Goal: Task Accomplishment & Management: Manage account settings

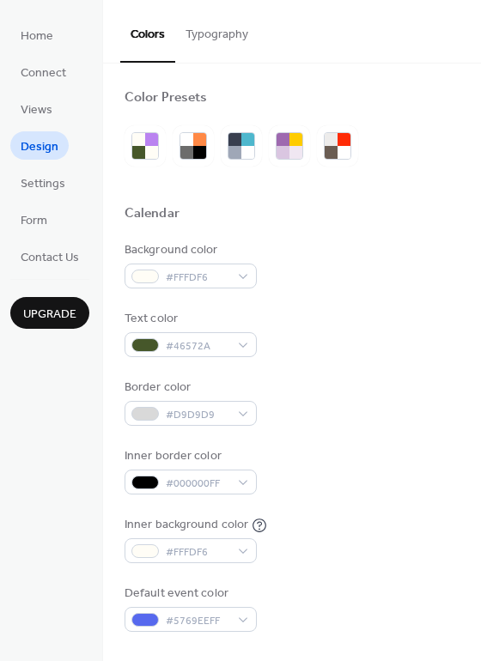
scroll to position [373, 0]
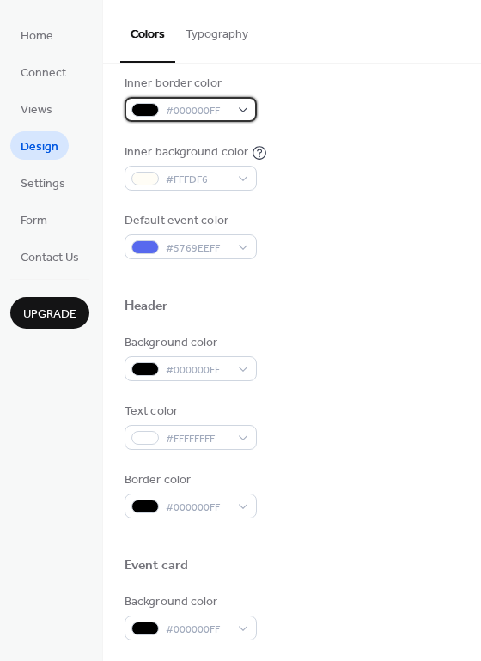
click at [142, 106] on div at bounding box center [144, 110] width 27 height 14
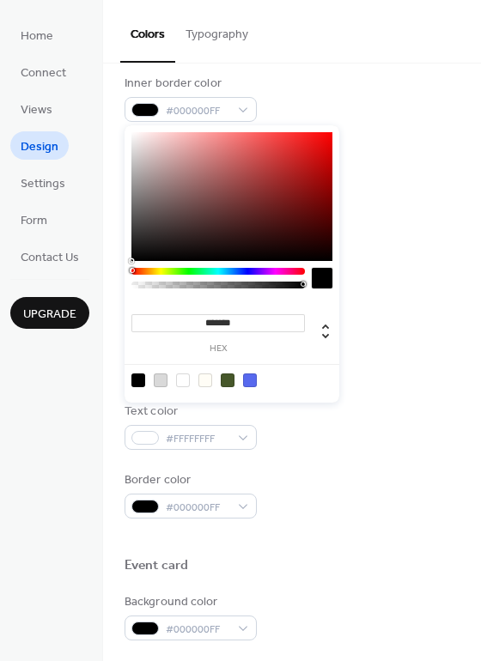
click at [219, 321] on input "*******" at bounding box center [217, 323] width 173 height 18
paste input
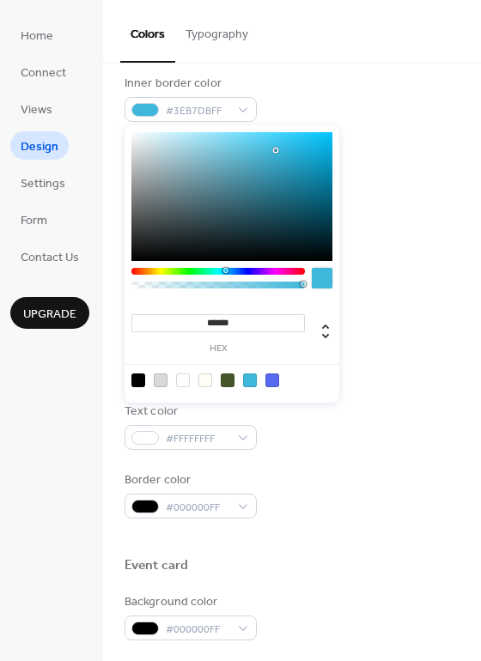
type input "******"
click at [391, 341] on div "Background color #000000FF" at bounding box center [292, 357] width 335 height 47
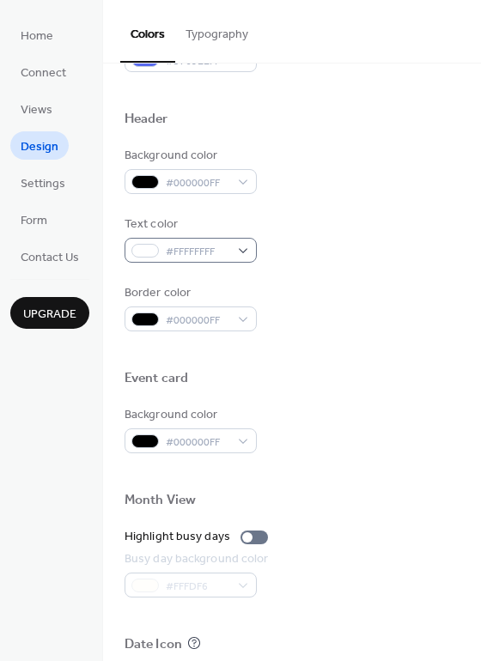
scroll to position [561, 0]
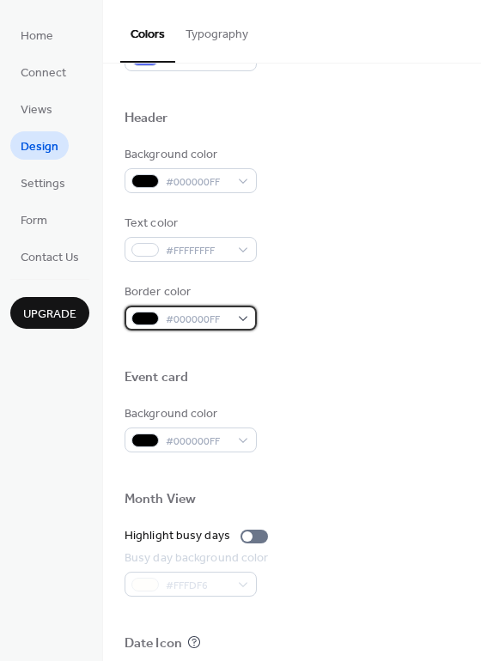
click at [149, 315] on div at bounding box center [144, 319] width 27 height 14
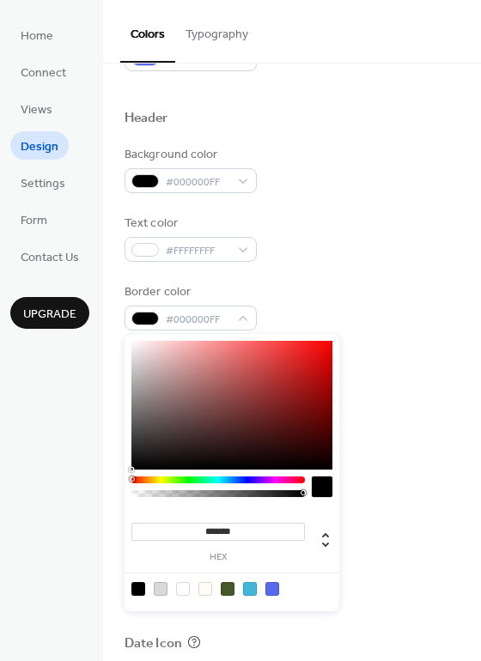
click at [242, 532] on input "*******" at bounding box center [217, 532] width 173 height 18
paste input
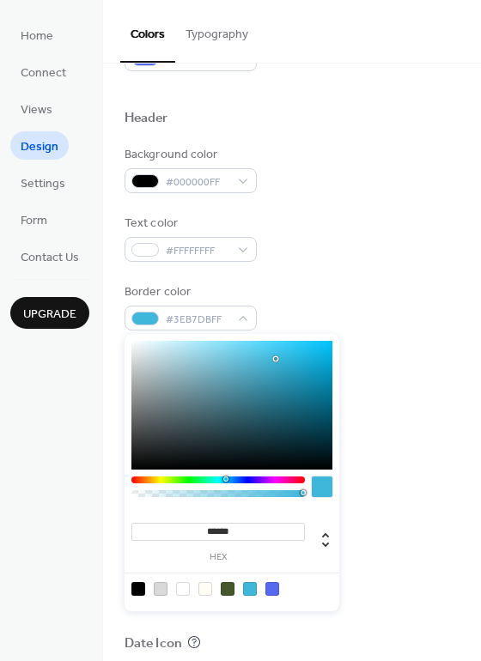
type input "******"
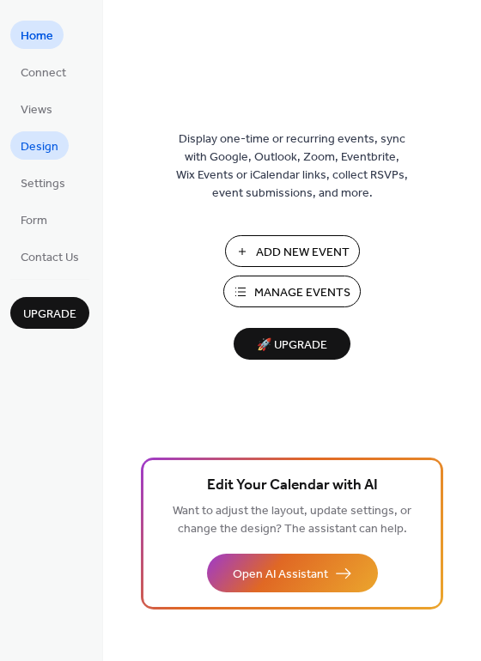
click at [41, 150] on span "Design" at bounding box center [40, 147] width 38 height 18
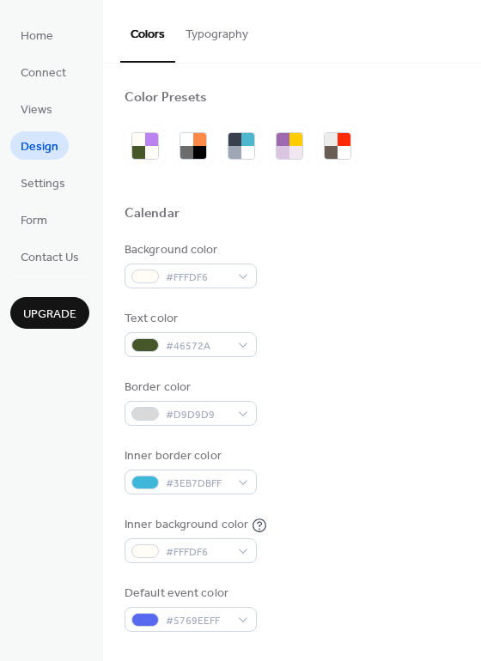
click at [143, 632] on div at bounding box center [292, 651] width 335 height 39
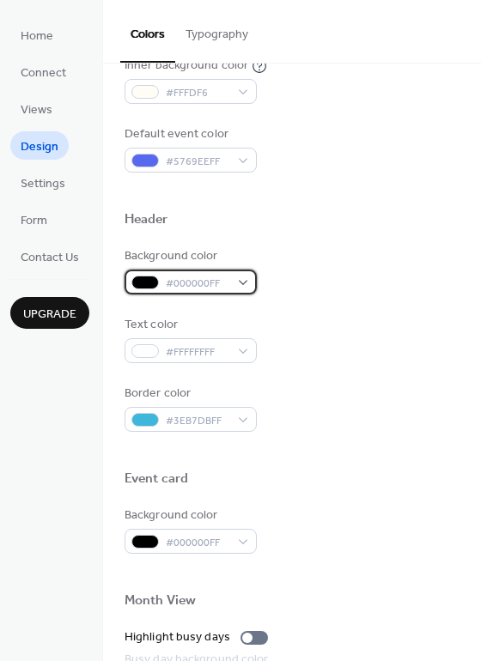
click at [143, 283] on div at bounding box center [144, 283] width 27 height 14
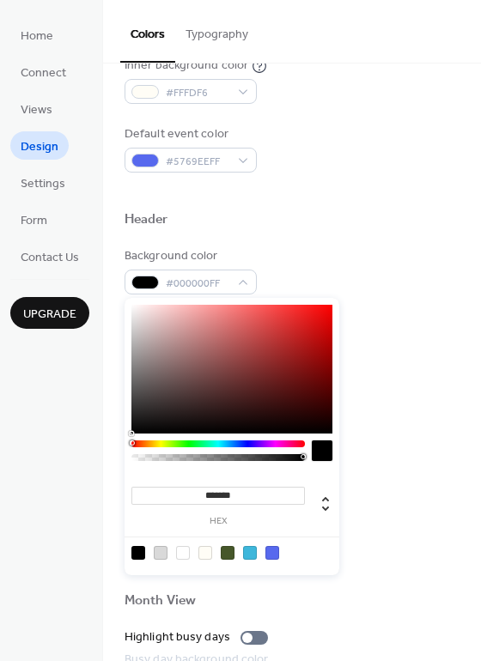
click at [211, 491] on input "*******" at bounding box center [217, 496] width 173 height 18
paste input
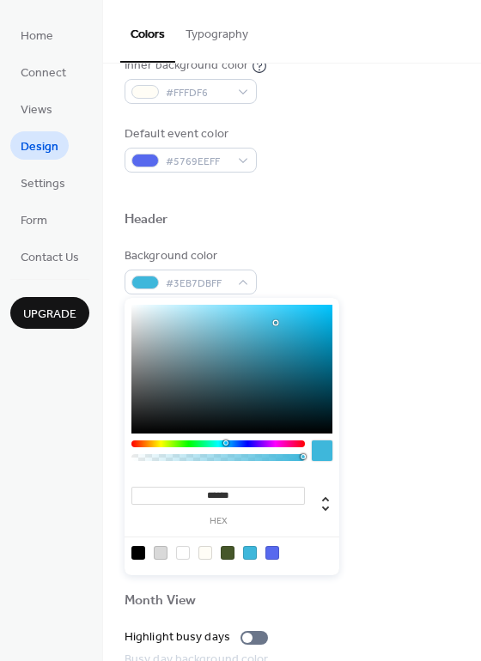
type input "******"
click at [421, 199] on div at bounding box center [292, 192] width 335 height 39
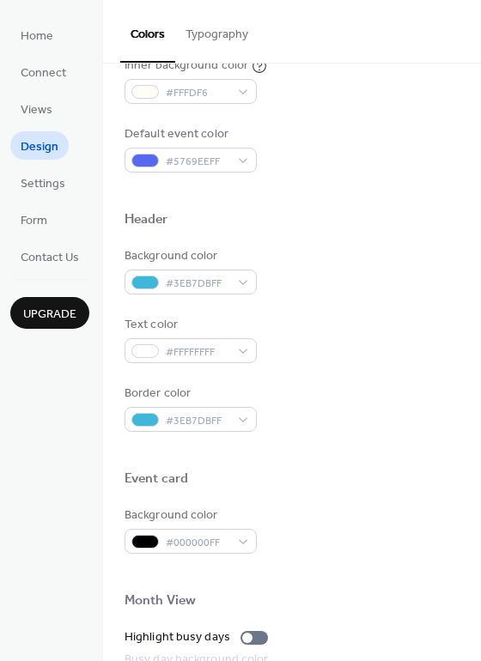
click at [38, 143] on span "Design" at bounding box center [40, 147] width 38 height 18
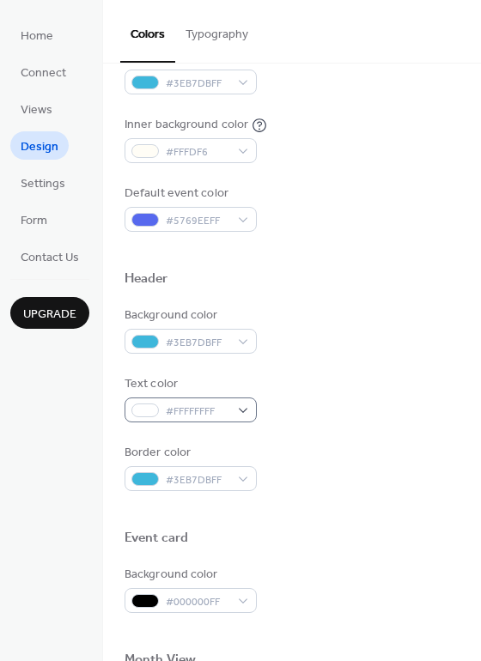
scroll to position [399, 0]
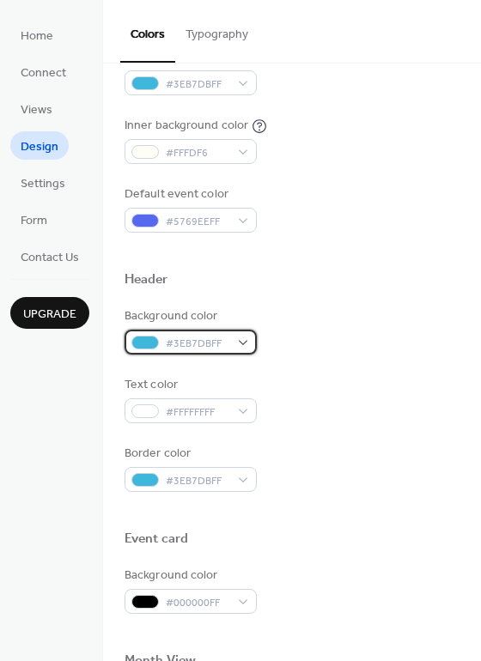
click at [152, 341] on div at bounding box center [144, 343] width 27 height 14
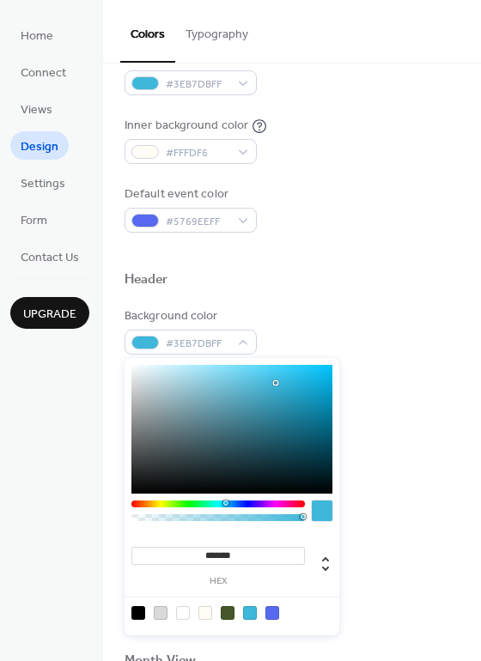
click at [136, 484] on div at bounding box center [231, 429] width 201 height 129
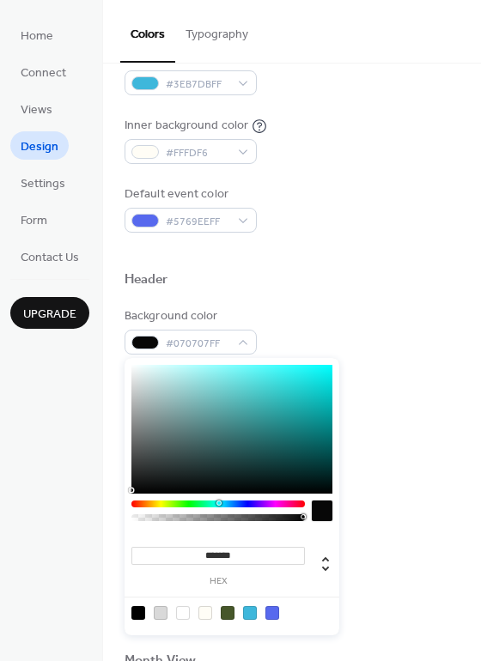
type input "*******"
drag, startPoint x: 135, startPoint y: 487, endPoint x: 113, endPoint y: 507, distance: 29.2
click at [113, 507] on body "Home Connect Views Design Settings Form Contact Us Upgrade Design Upgrade Color…" at bounding box center [240, 330] width 481 height 661
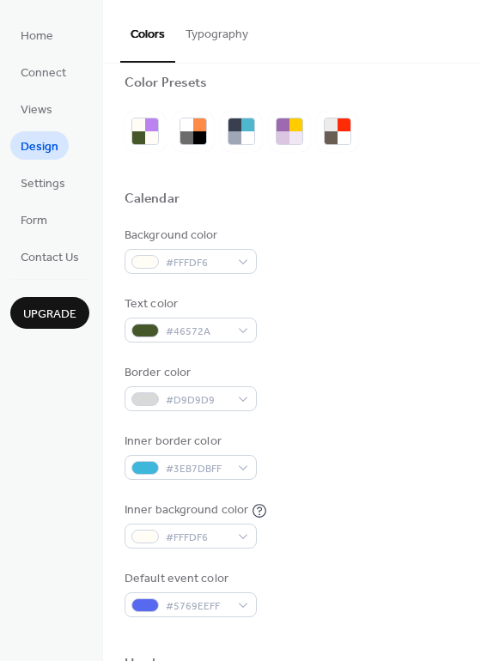
scroll to position [0, 0]
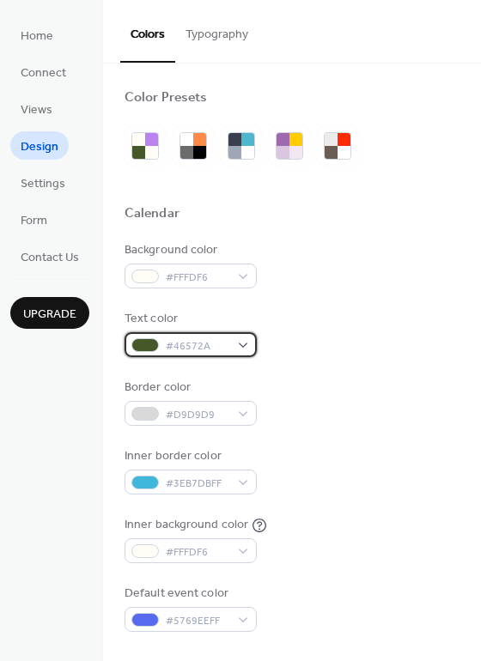
click at [149, 345] on div at bounding box center [144, 345] width 27 height 14
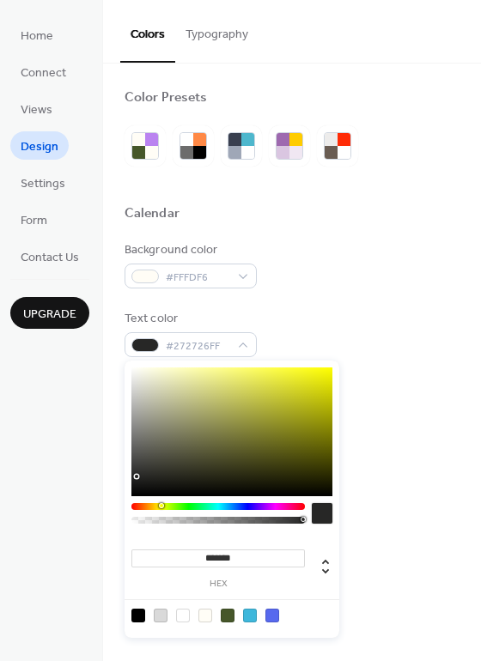
click at [138, 477] on div at bounding box center [231, 432] width 201 height 129
type input "*******"
drag, startPoint x: 133, startPoint y: 477, endPoint x: 123, endPoint y: 568, distance: 92.5
click at [123, 568] on body "Home Connect Views Design Settings Form Contact Us Upgrade Design Upgrade Color…" at bounding box center [240, 330] width 481 height 661
click at [78, 416] on div "Home Connect Views Design Settings Form Contact Us Upgrade" at bounding box center [51, 330] width 103 height 661
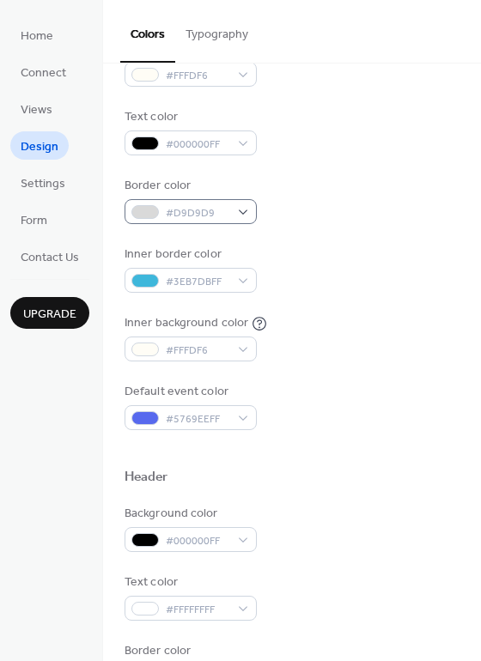
scroll to position [200, 0]
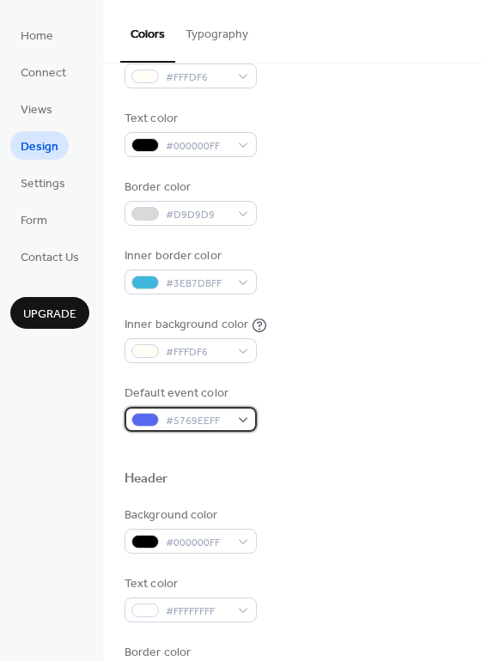
click at [141, 417] on div at bounding box center [144, 420] width 27 height 14
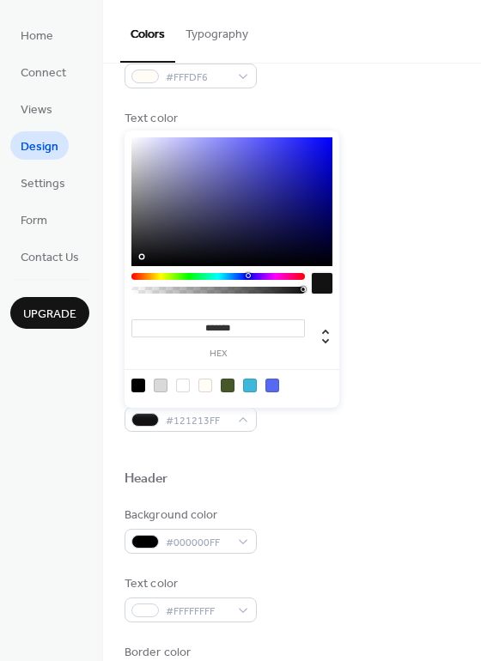
click at [143, 257] on div at bounding box center [231, 201] width 201 height 129
type input "*******"
drag, startPoint x: 141, startPoint y: 257, endPoint x: 122, endPoint y: 353, distance: 98.0
click at [122, 353] on body "Home Connect Views Design Settings Form Contact Us Upgrade Design Upgrade Color…" at bounding box center [240, 330] width 481 height 661
click at [37, 361] on div "Home Connect Views Design Settings Form Contact Us Upgrade" at bounding box center [51, 330] width 103 height 661
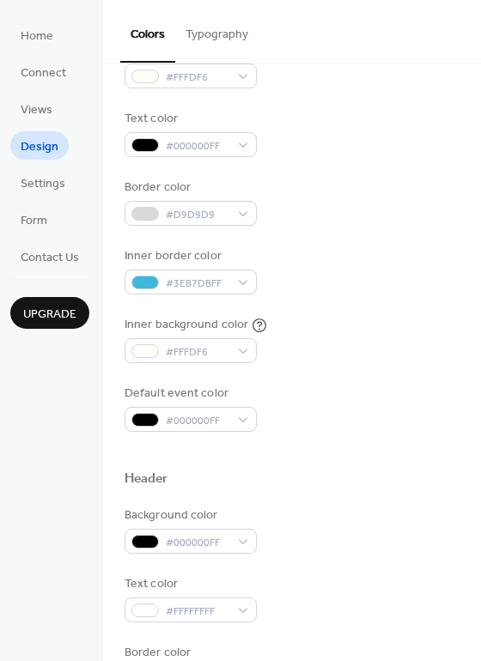
click at [421, 240] on div "Background color #FFFDF6 Text color #000000FF Border color #D9D9D9 Inner border…" at bounding box center [292, 236] width 335 height 391
click at [144, 213] on div at bounding box center [144, 214] width 27 height 14
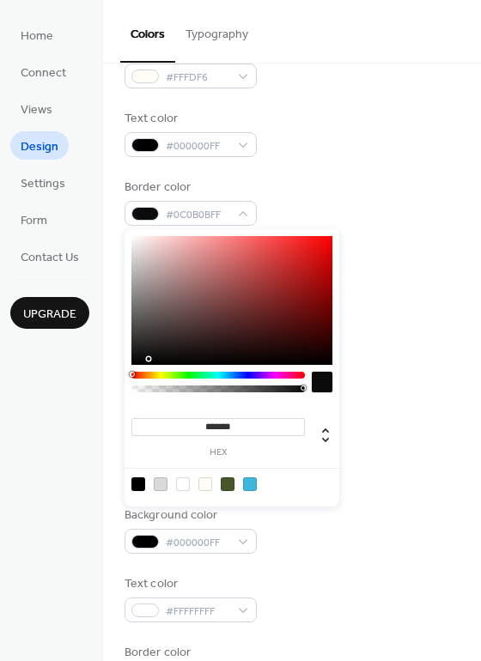
click at [143, 359] on div at bounding box center [231, 300] width 201 height 129
type input "*******"
drag, startPoint x: 146, startPoint y: 358, endPoint x: 92, endPoint y: 398, distance: 67.5
click at [92, 398] on body "Home Connect Views Design Settings Form Contact Us Upgrade Design Upgrade Color…" at bounding box center [240, 330] width 481 height 661
click at [400, 189] on div "Border color #000000FF" at bounding box center [292, 202] width 335 height 47
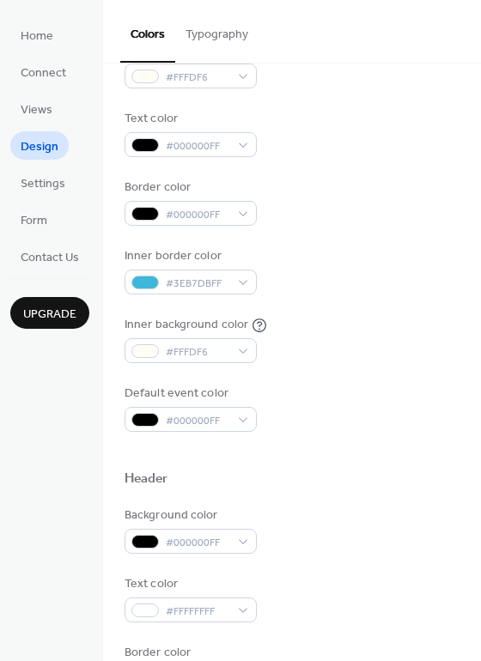
click at [299, 165] on div "Background color #FFFDF6 Text color #000000FF Border color #000000FF Inner bord…" at bounding box center [292, 236] width 335 height 391
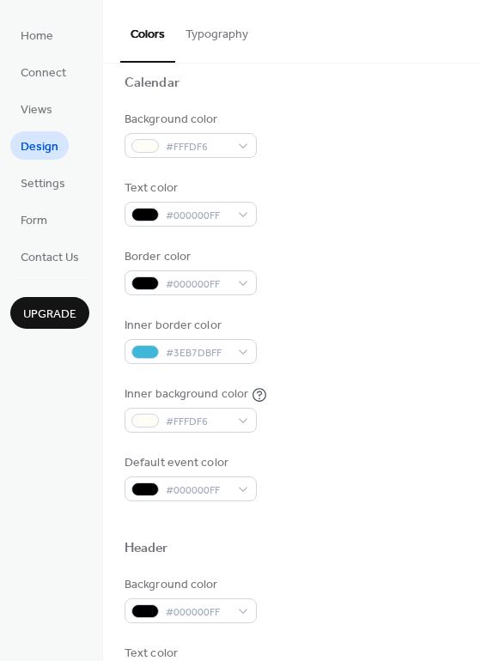
scroll to position [0, 0]
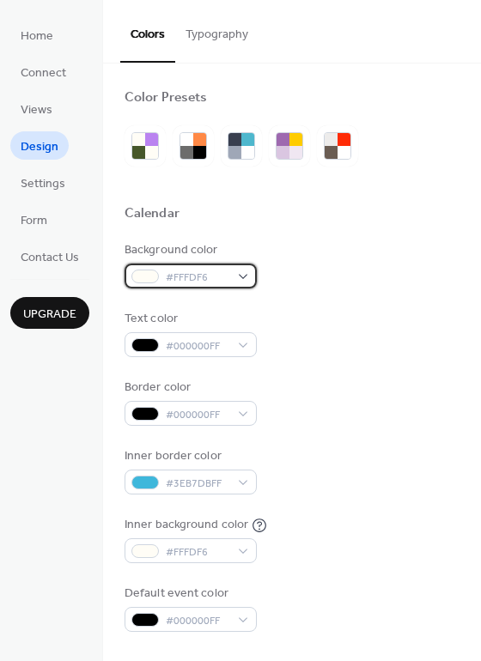
click at [143, 276] on div at bounding box center [144, 277] width 27 height 14
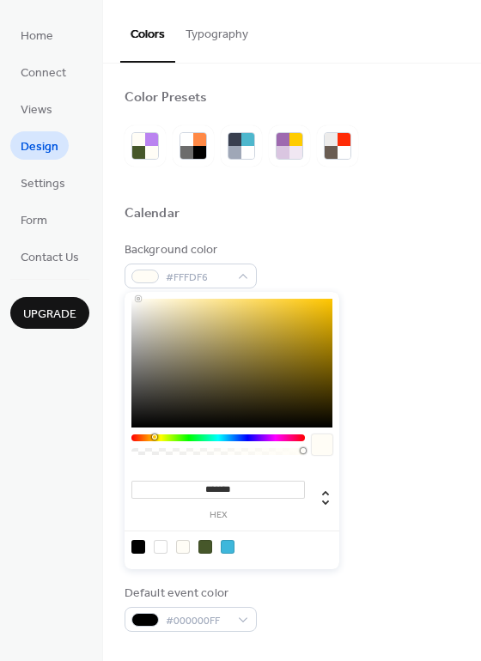
click at [321, 447] on div at bounding box center [322, 444] width 21 height 21
click at [321, 445] on div at bounding box center [322, 444] width 21 height 21
click at [161, 549] on div at bounding box center [161, 547] width 14 height 14
type input "*******"
click at [156, 548] on div at bounding box center [161, 547] width 14 height 14
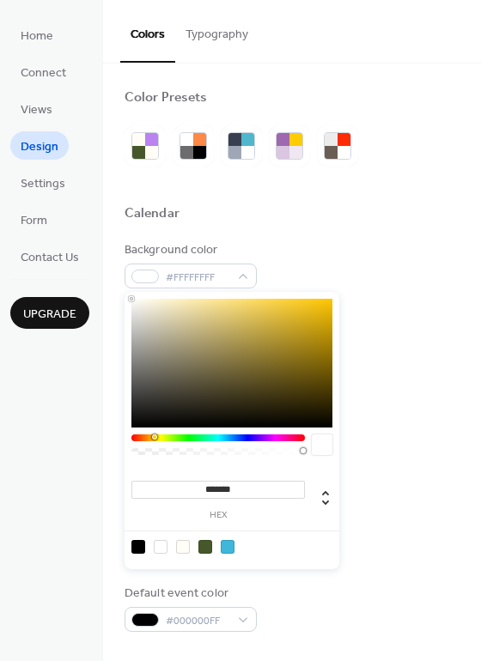
click at [406, 402] on div "Border color #000000FF" at bounding box center [292, 402] width 335 height 47
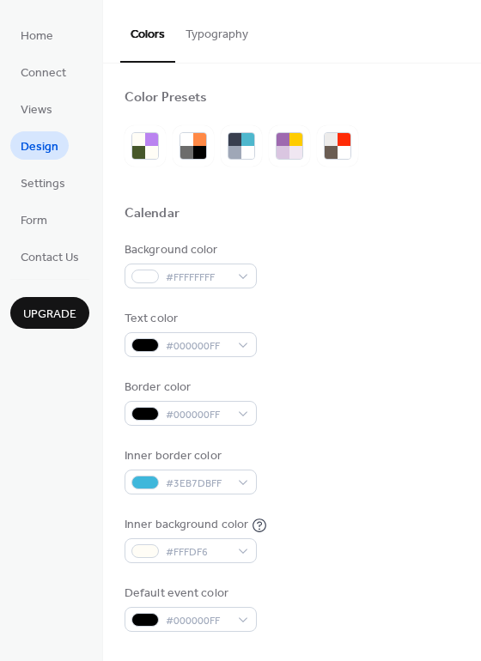
click at [406, 402] on div "Border color #000000FF" at bounding box center [292, 402] width 335 height 47
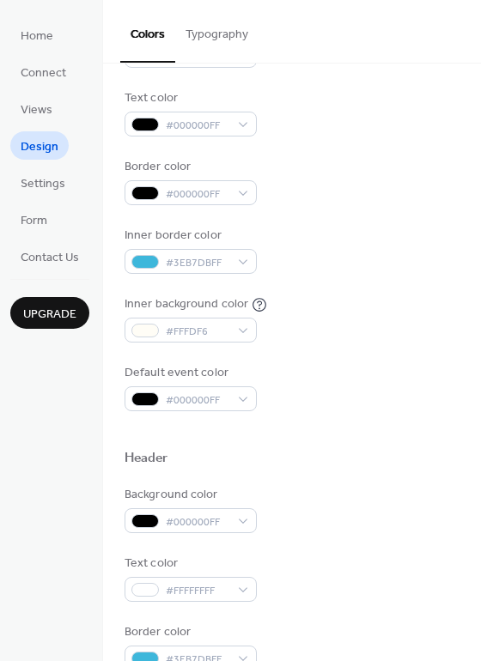
scroll to position [222, 0]
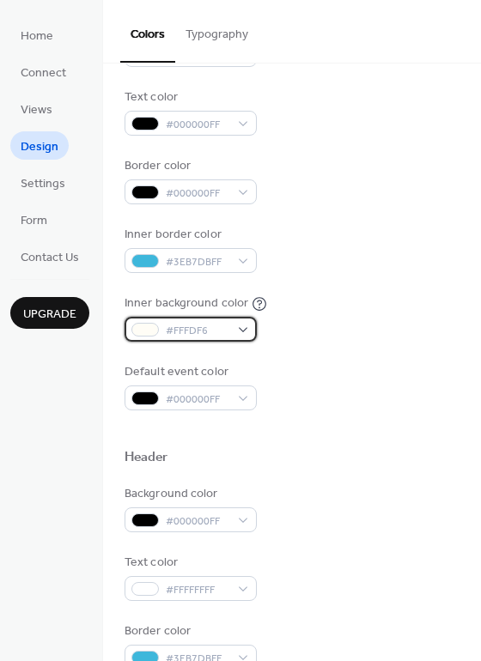
click at [145, 328] on div at bounding box center [144, 330] width 27 height 14
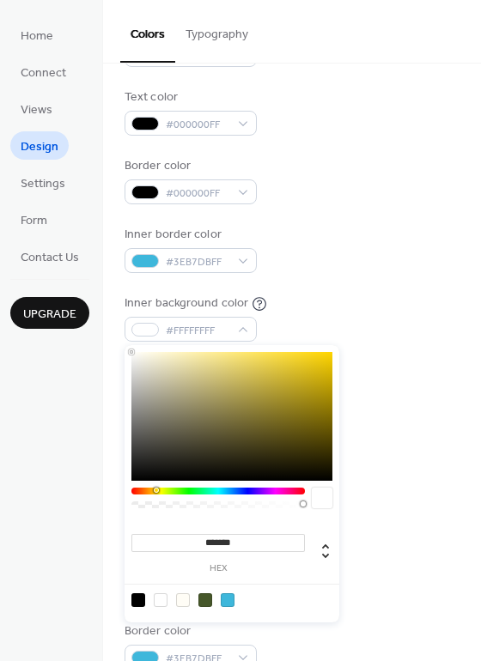
type input "*******"
drag, startPoint x: 137, startPoint y: 353, endPoint x: 89, endPoint y: 338, distance: 49.4
click at [89, 338] on body "Home Connect Views Design Settings Form Contact Us Upgrade Design Upgrade Color…" at bounding box center [240, 330] width 481 height 661
click at [387, 190] on div "Border color #000000FF" at bounding box center [292, 180] width 335 height 47
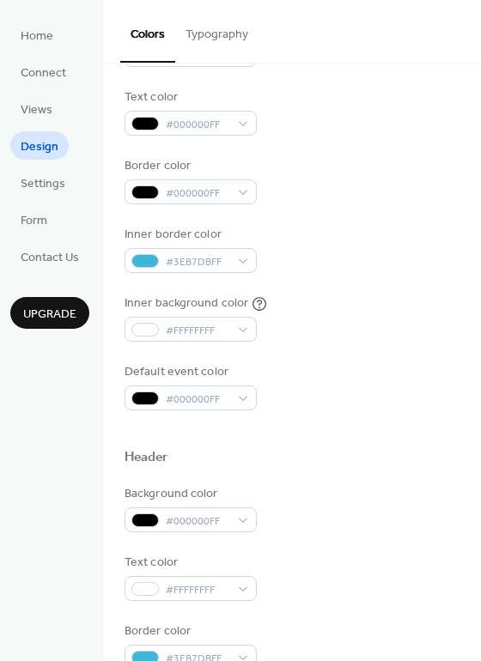
click at [387, 190] on div "Border color #000000FF" at bounding box center [292, 180] width 335 height 47
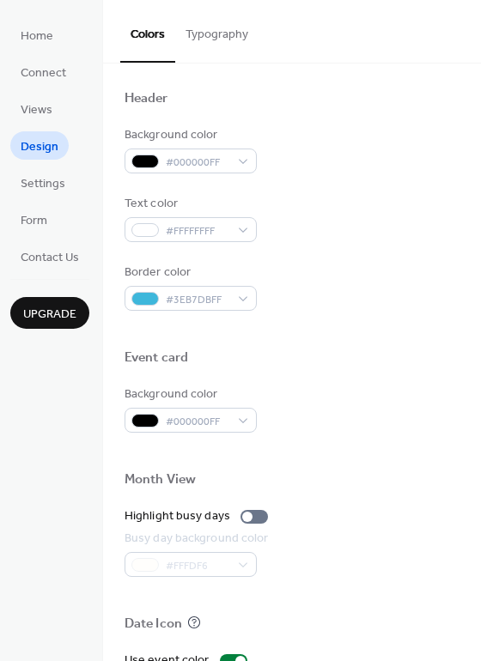
scroll to position [735, 0]
